Goal: Browse casually

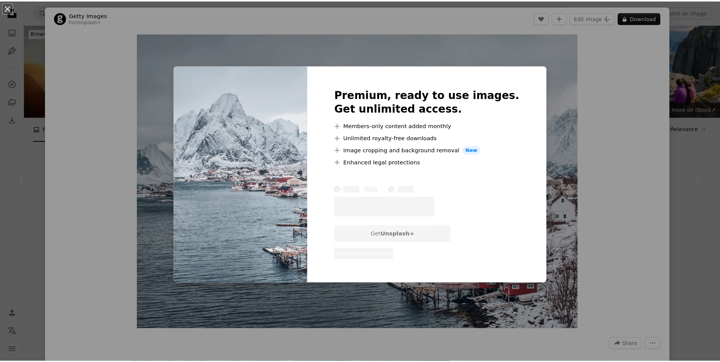
scroll to position [139, 0]
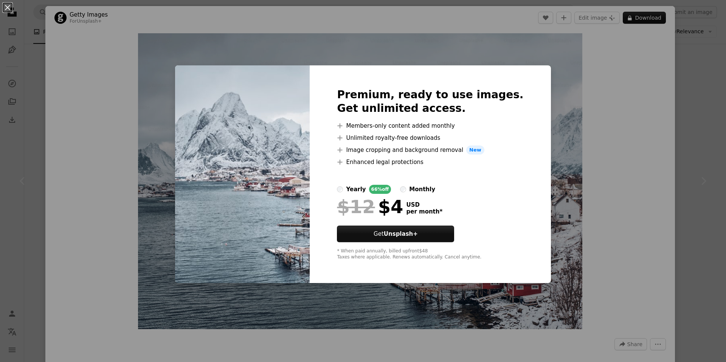
click at [165, 45] on div "An X shape Premium, ready to use images. Get unlimited access. A plus sign Memb…" at bounding box center [363, 181] width 726 height 362
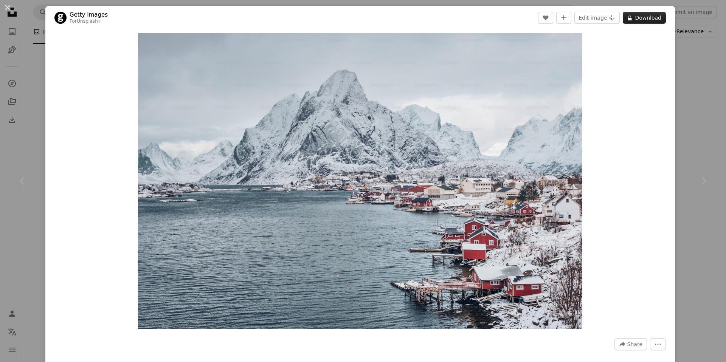
click at [644, 21] on button "A lock Download" at bounding box center [644, 18] width 43 height 12
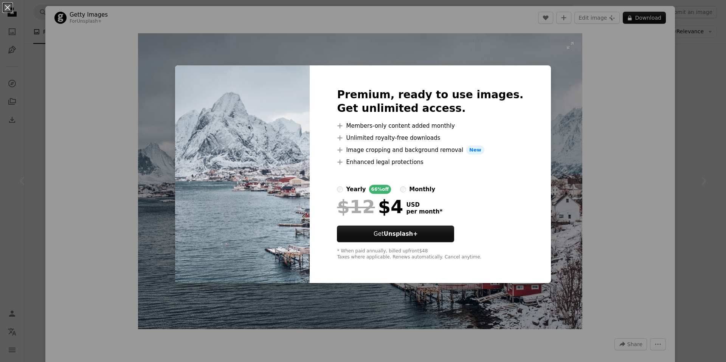
click at [567, 88] on div "An X shape Premium, ready to use images. Get unlimited access. A plus sign Memb…" at bounding box center [363, 181] width 726 height 362
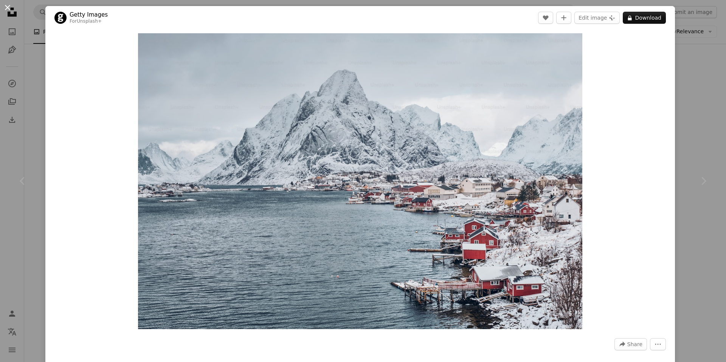
click at [12, 8] on button "An X shape" at bounding box center [7, 7] width 9 height 9
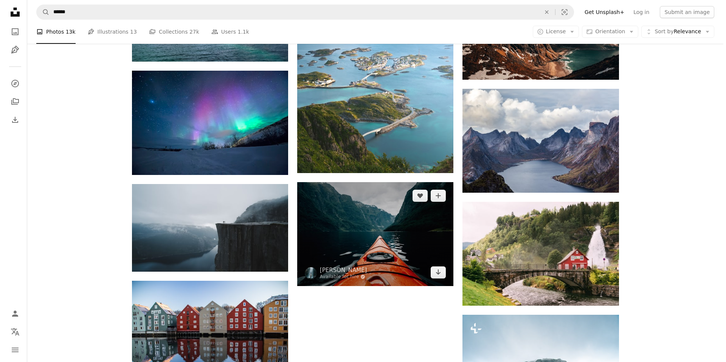
scroll to position [787, 0]
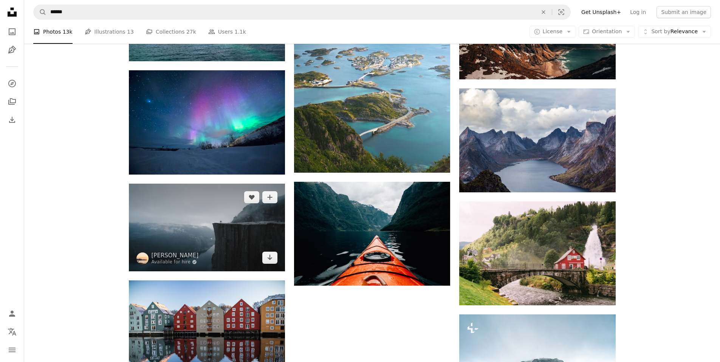
click at [213, 209] on img at bounding box center [207, 228] width 156 height 88
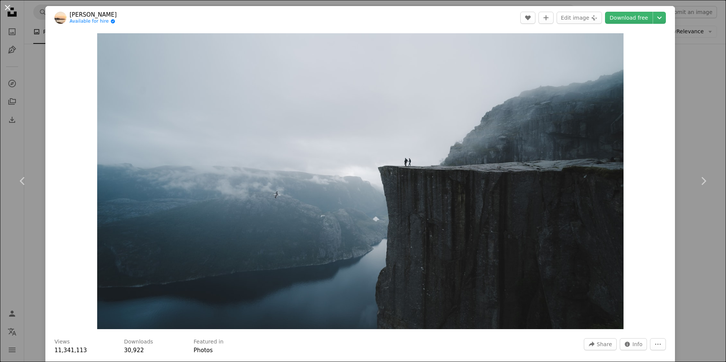
click at [5, 6] on button "An X shape" at bounding box center [7, 7] width 9 height 9
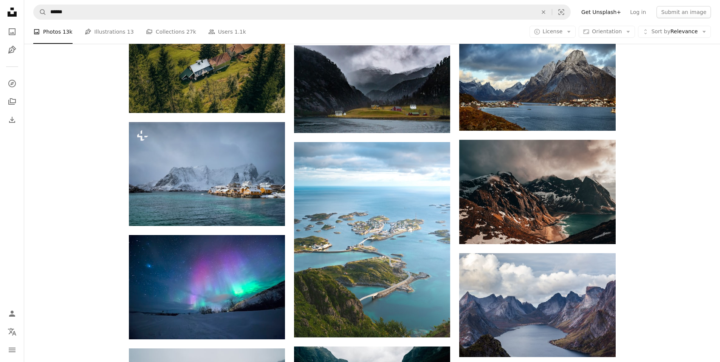
scroll to position [623, 0]
